Goal: Book appointment/travel/reservation

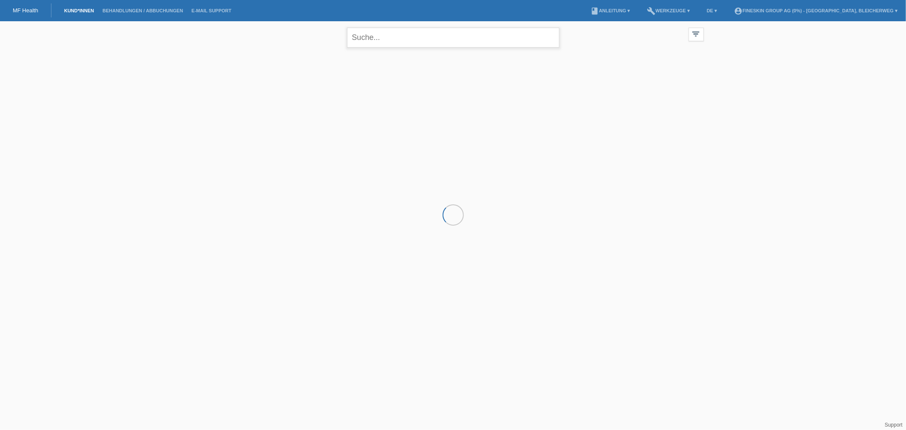
click at [367, 33] on input "text" at bounding box center [453, 38] width 212 height 20
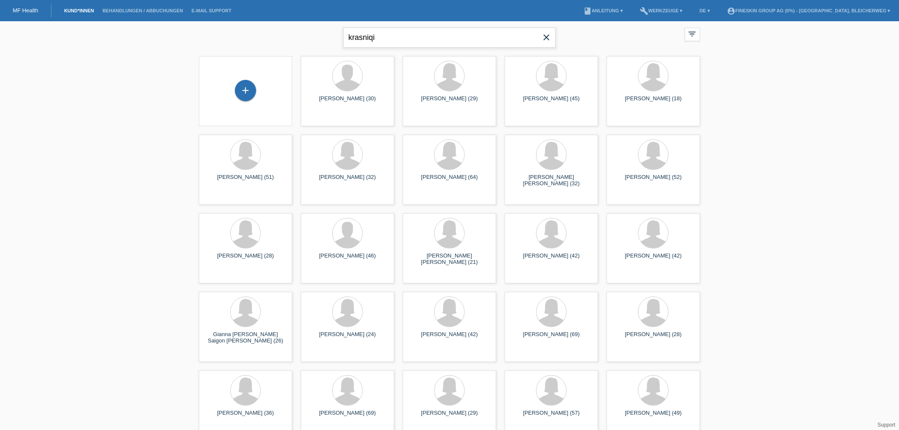
type input "krasniqi"
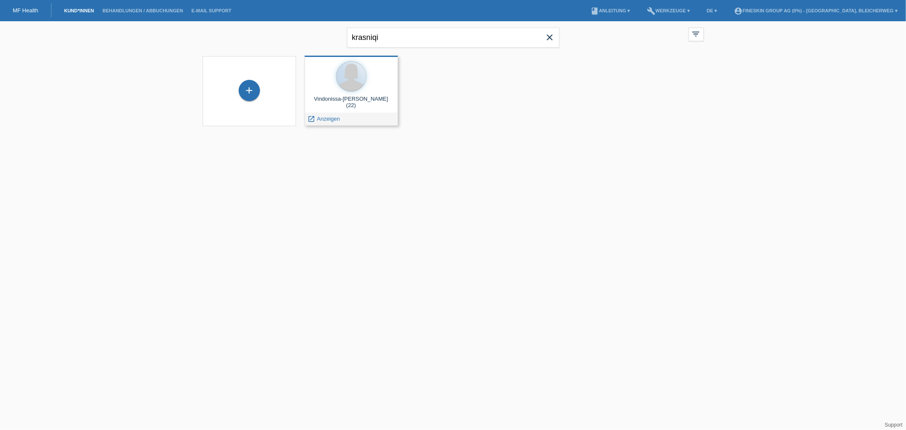
click at [354, 99] on div "Vindonissa-Lea krasniqi (22)" at bounding box center [351, 103] width 80 height 14
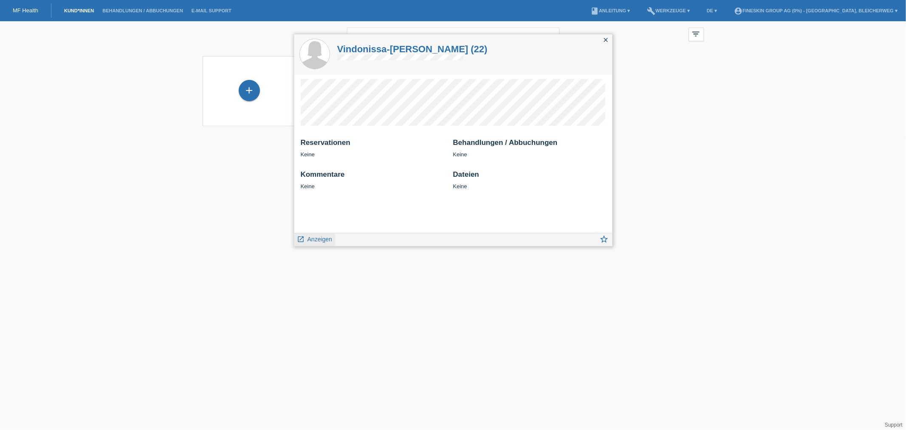
click at [312, 244] on div "launch Anzeigen" at bounding box center [314, 239] width 41 height 13
click at [311, 241] on span "Anzeigen" at bounding box center [320, 239] width 25 height 7
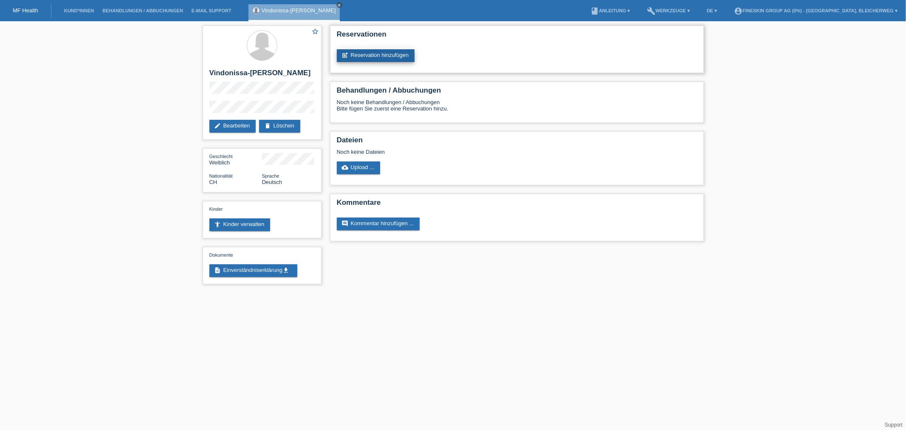
click at [390, 60] on link "post_add Reservation hinzufügen" at bounding box center [376, 55] width 78 height 13
click at [384, 56] on link "post_add Reservation hinzufügen" at bounding box center [376, 55] width 78 height 13
